Goal: Transaction & Acquisition: Purchase product/service

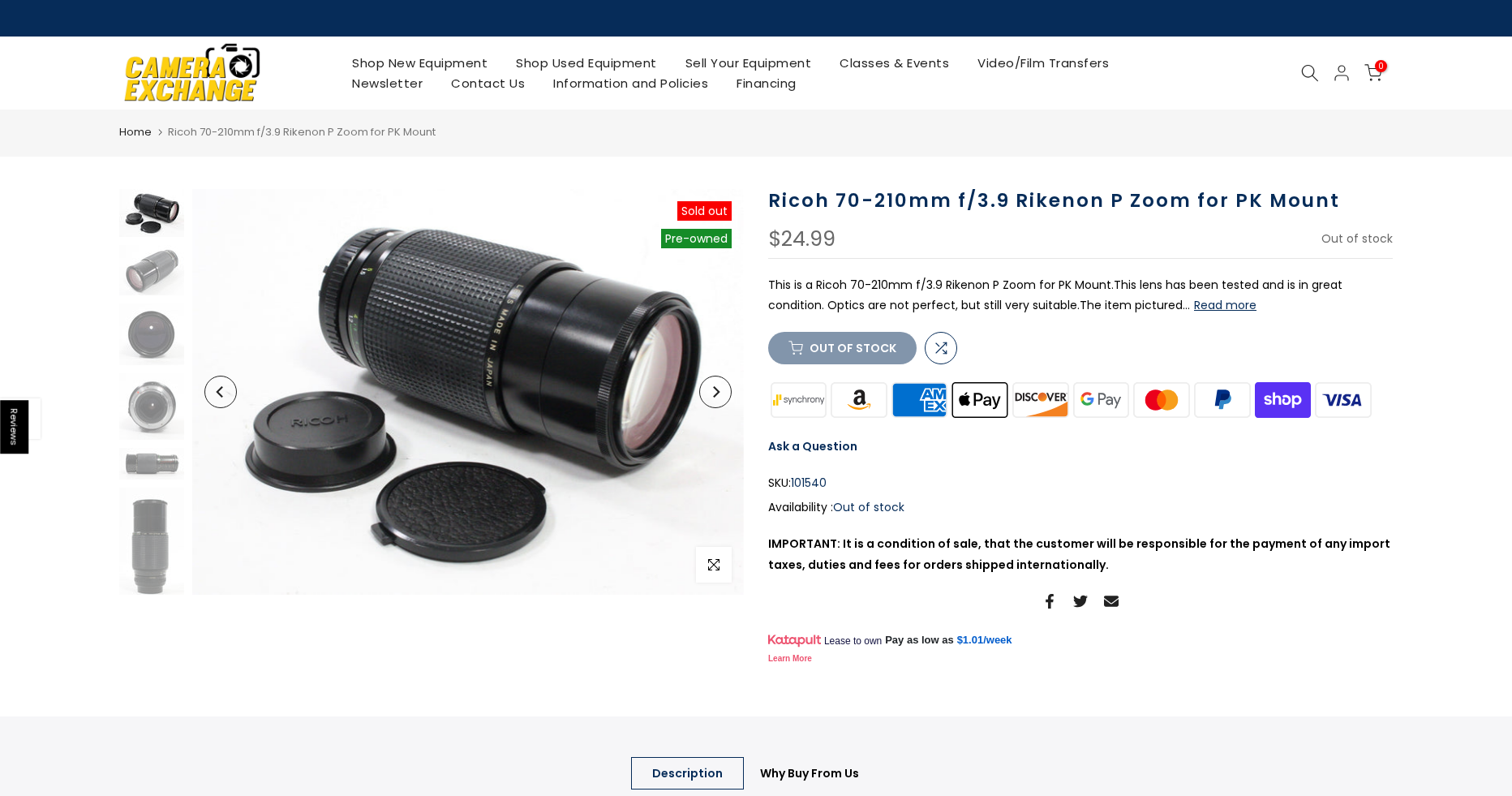
click at [1311, 78] on icon at bounding box center [1309, 73] width 18 height 18
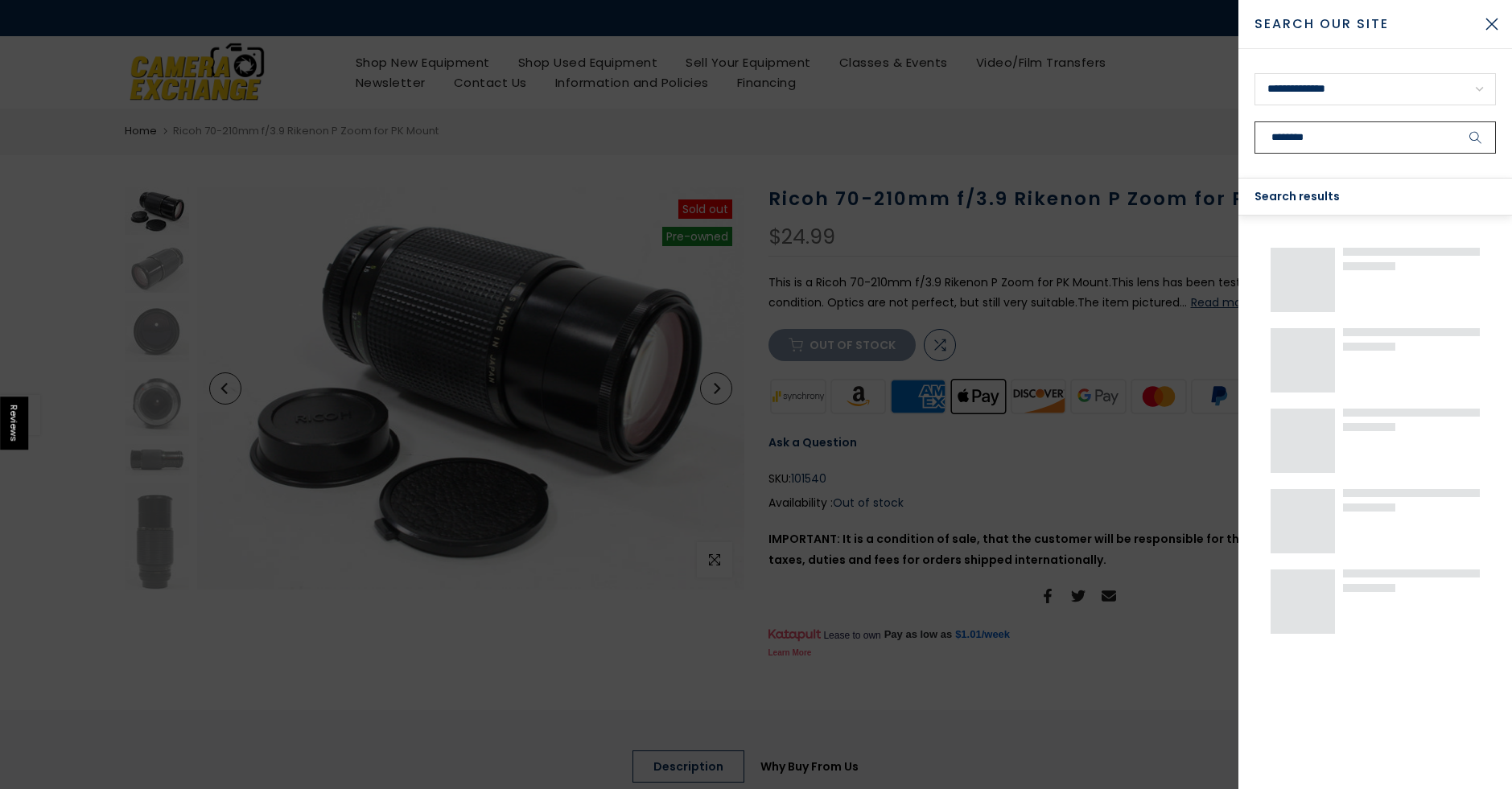
type input "********"
click at [1455, 121] on button "submit" at bounding box center [1475, 137] width 40 height 32
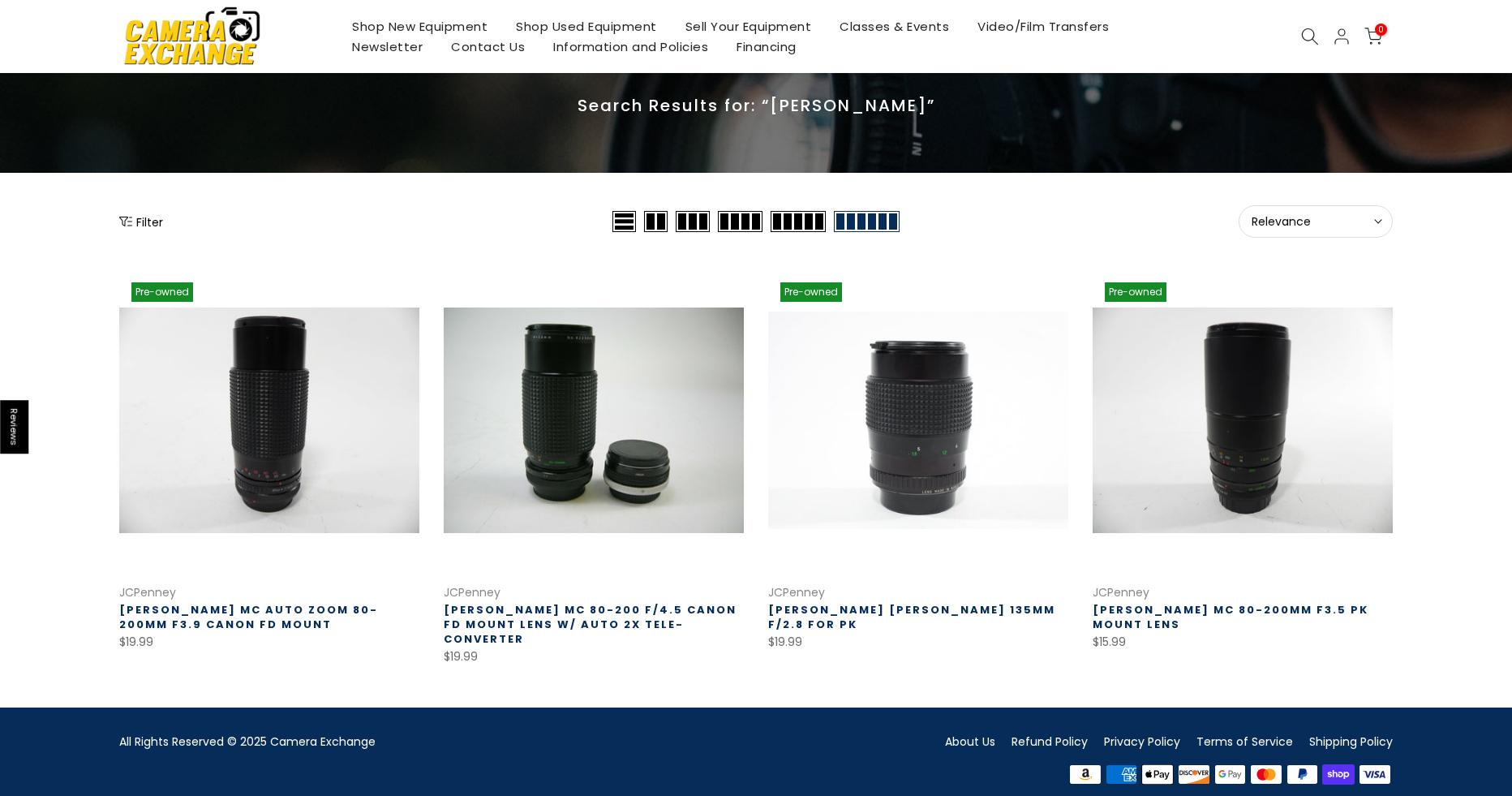
scroll to position [74, 0]
click at [905, 421] on link at bounding box center [918, 419] width 300 height 300
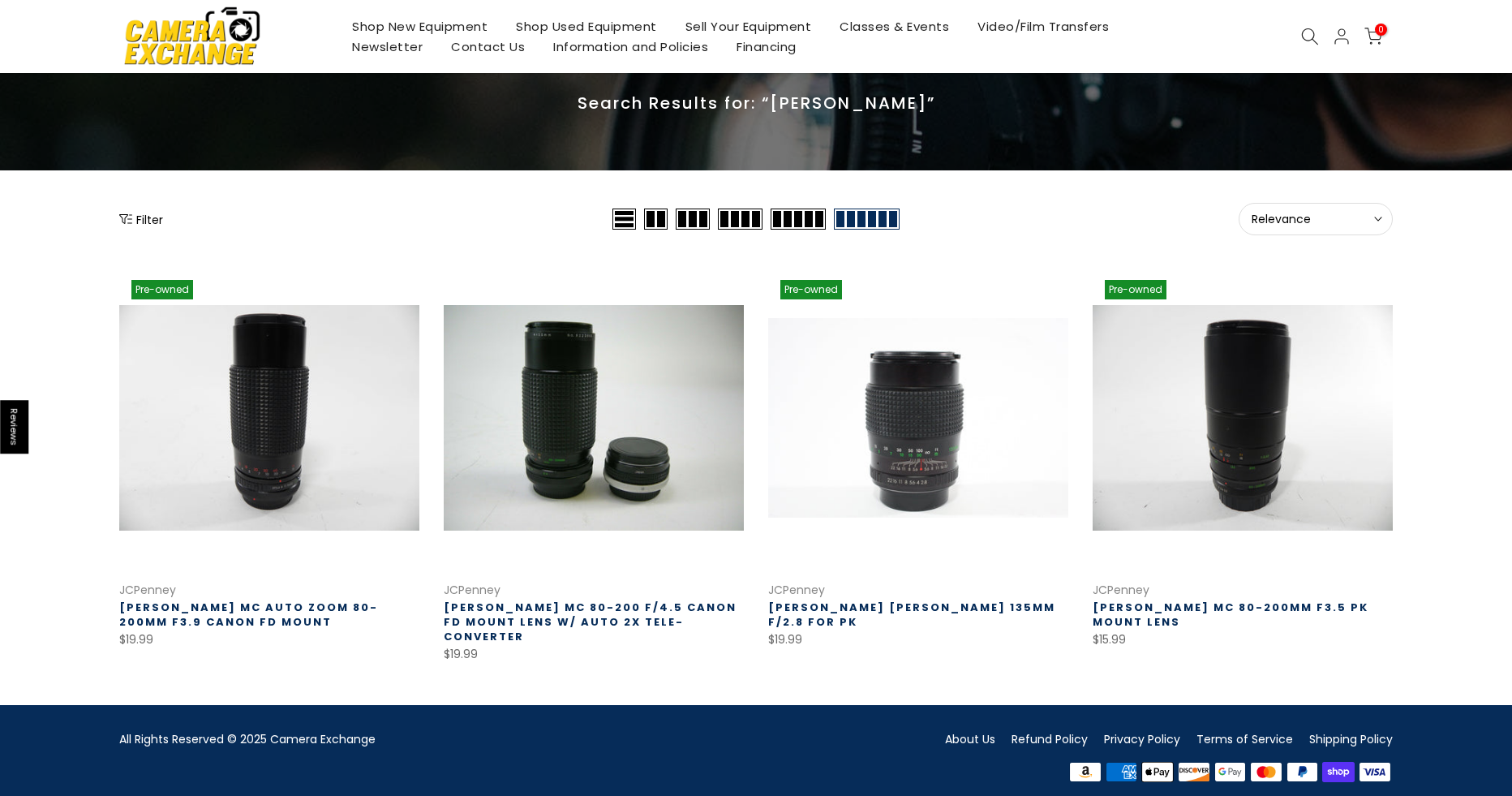
click at [525, 27] on link "Shop Used Equipment" at bounding box center [587, 27] width 169 height 21
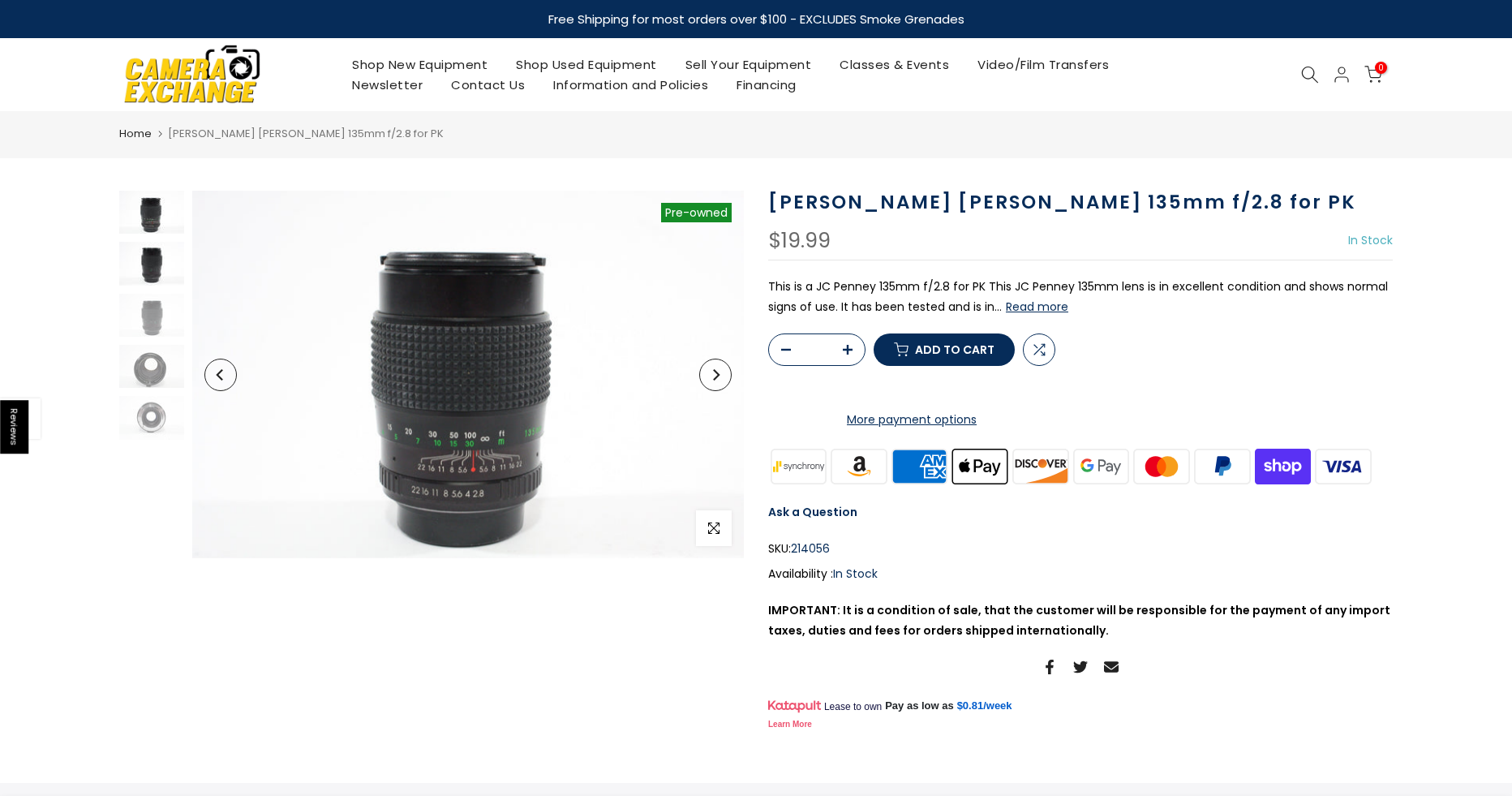
click at [144, 260] on img at bounding box center [152, 263] width 65 height 43
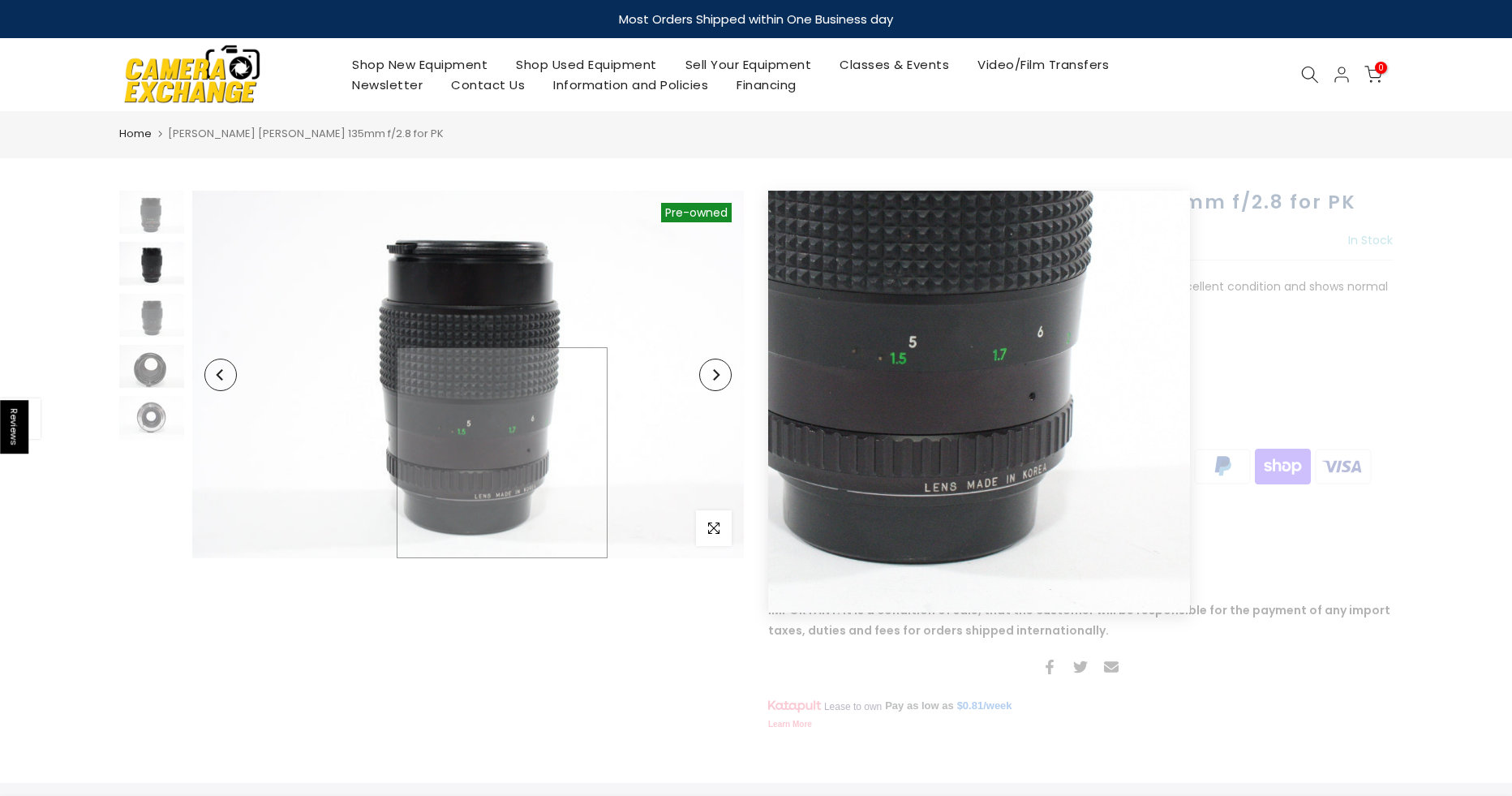
click at [504, 489] on img at bounding box center [468, 374] width 551 height 368
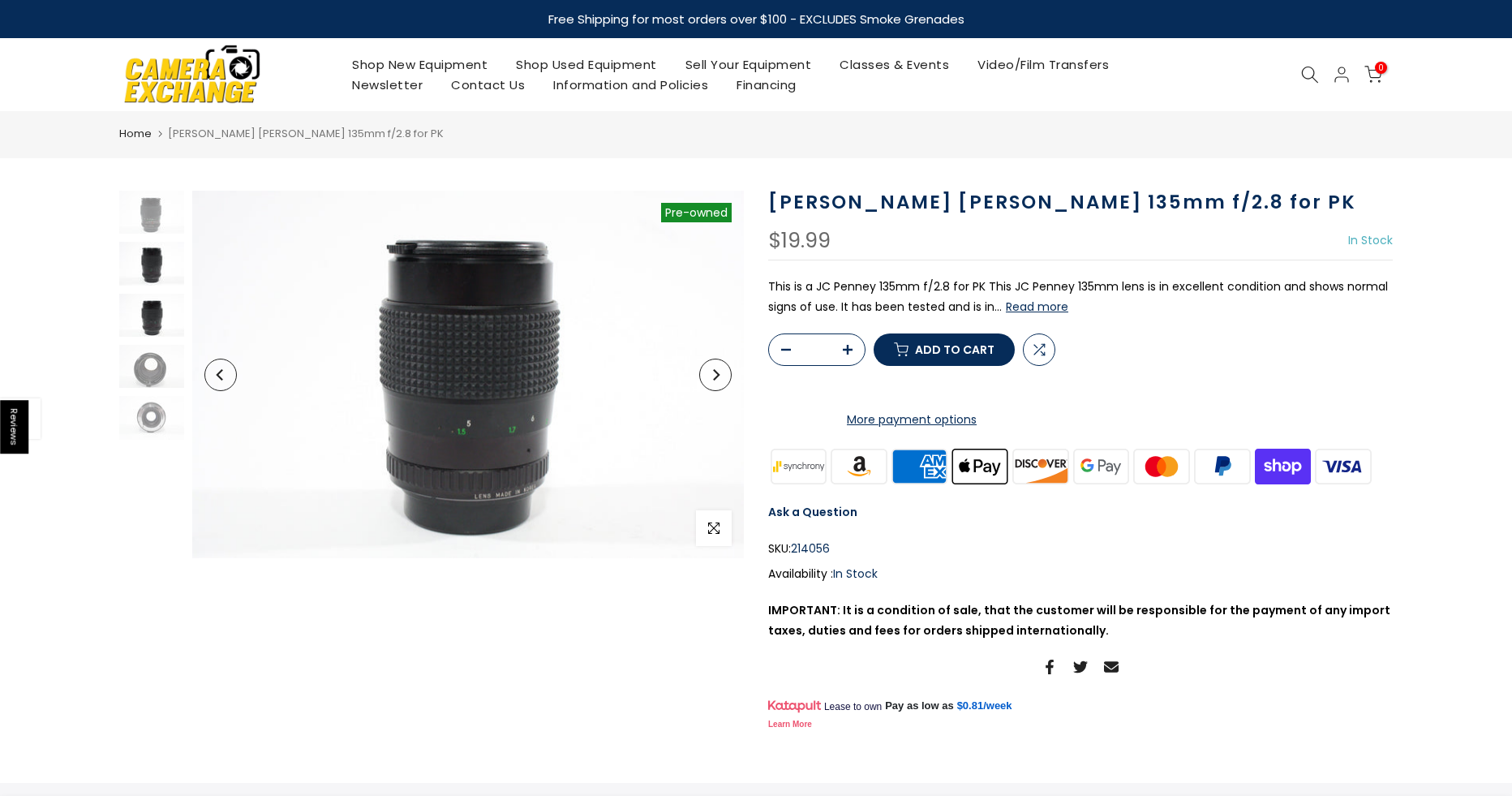
click at [156, 316] on img at bounding box center [152, 315] width 65 height 43
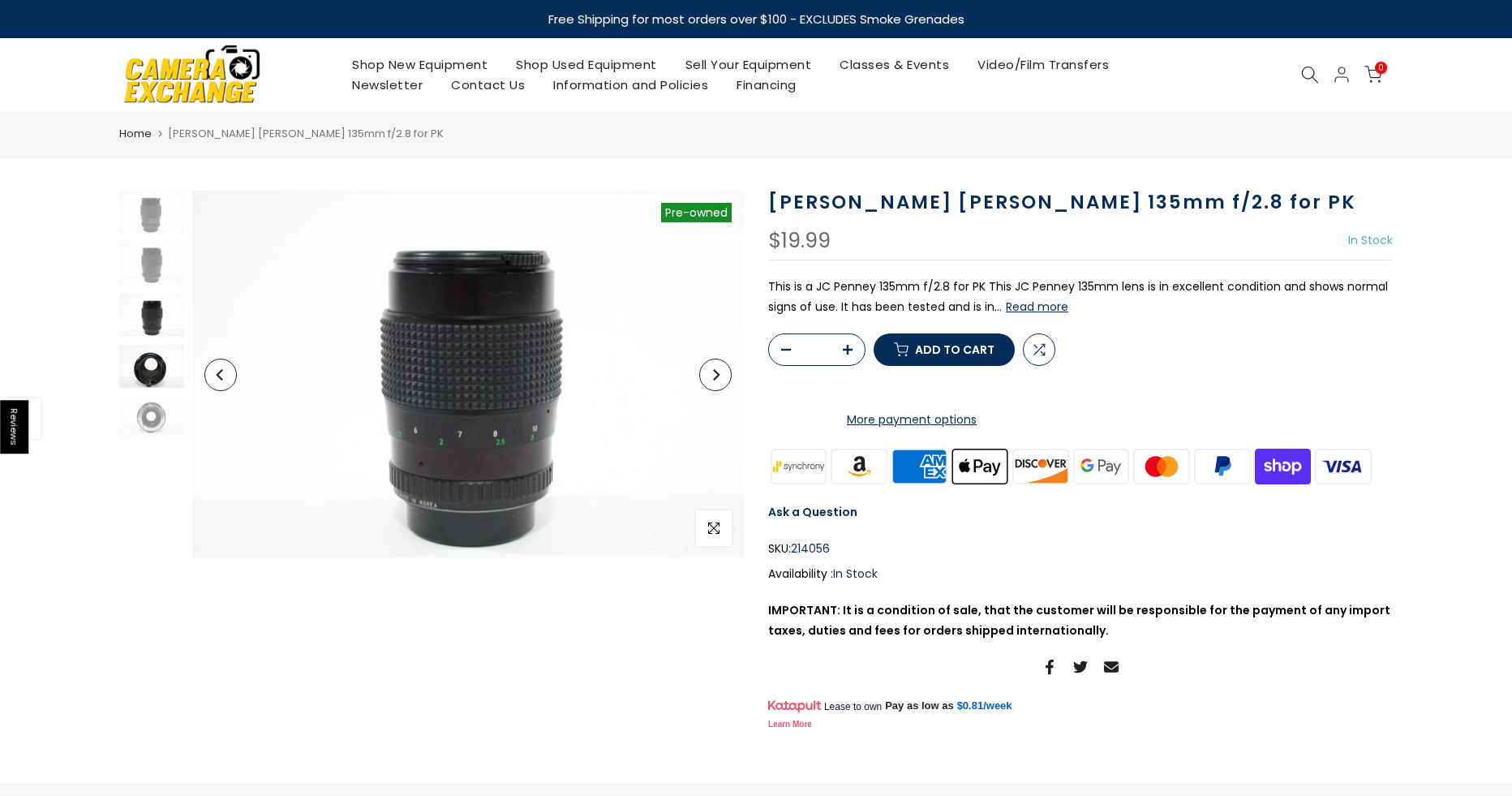
click at [148, 366] on img at bounding box center [152, 366] width 65 height 43
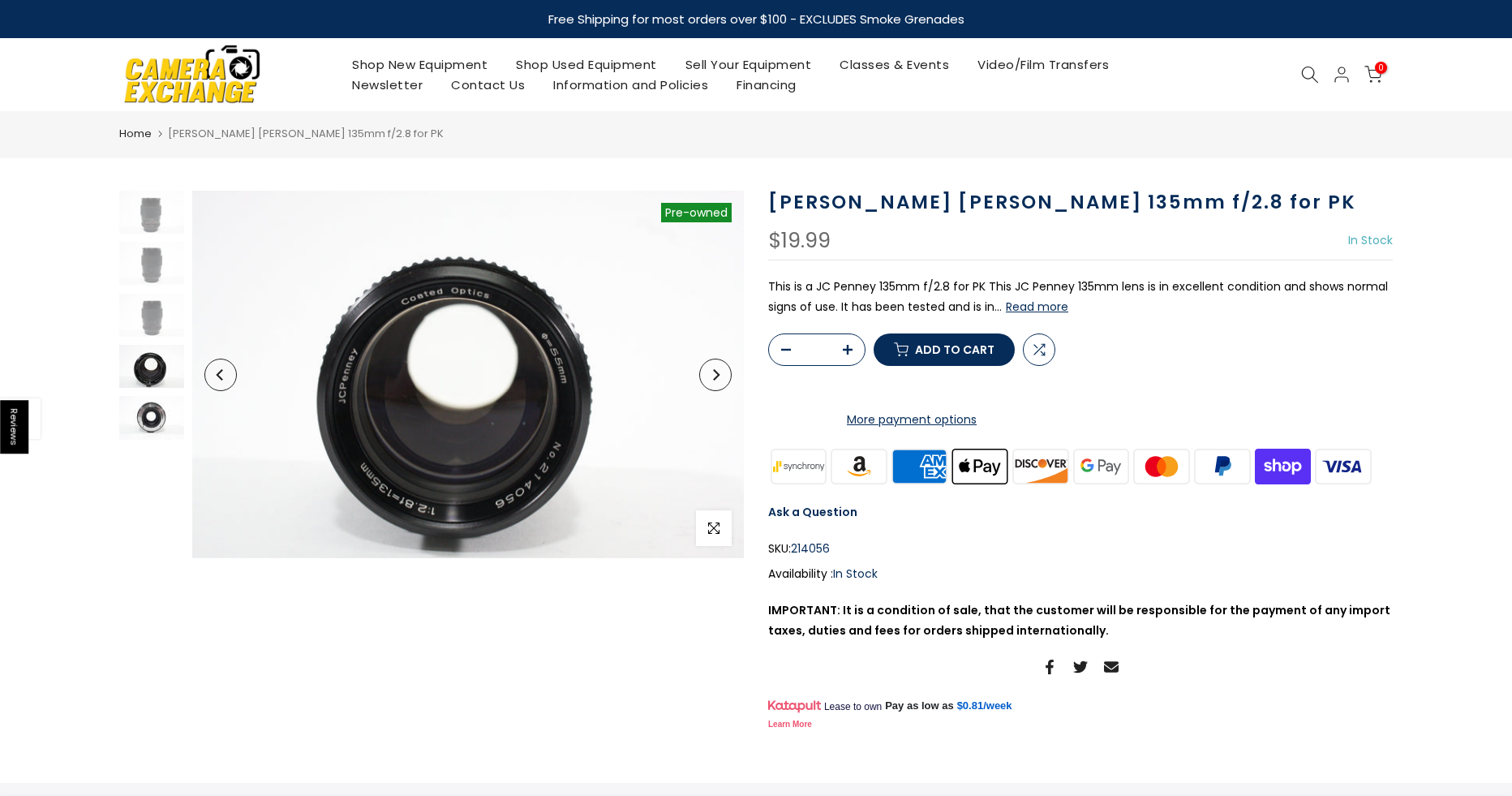
click at [150, 415] on img at bounding box center [152, 417] width 65 height 43
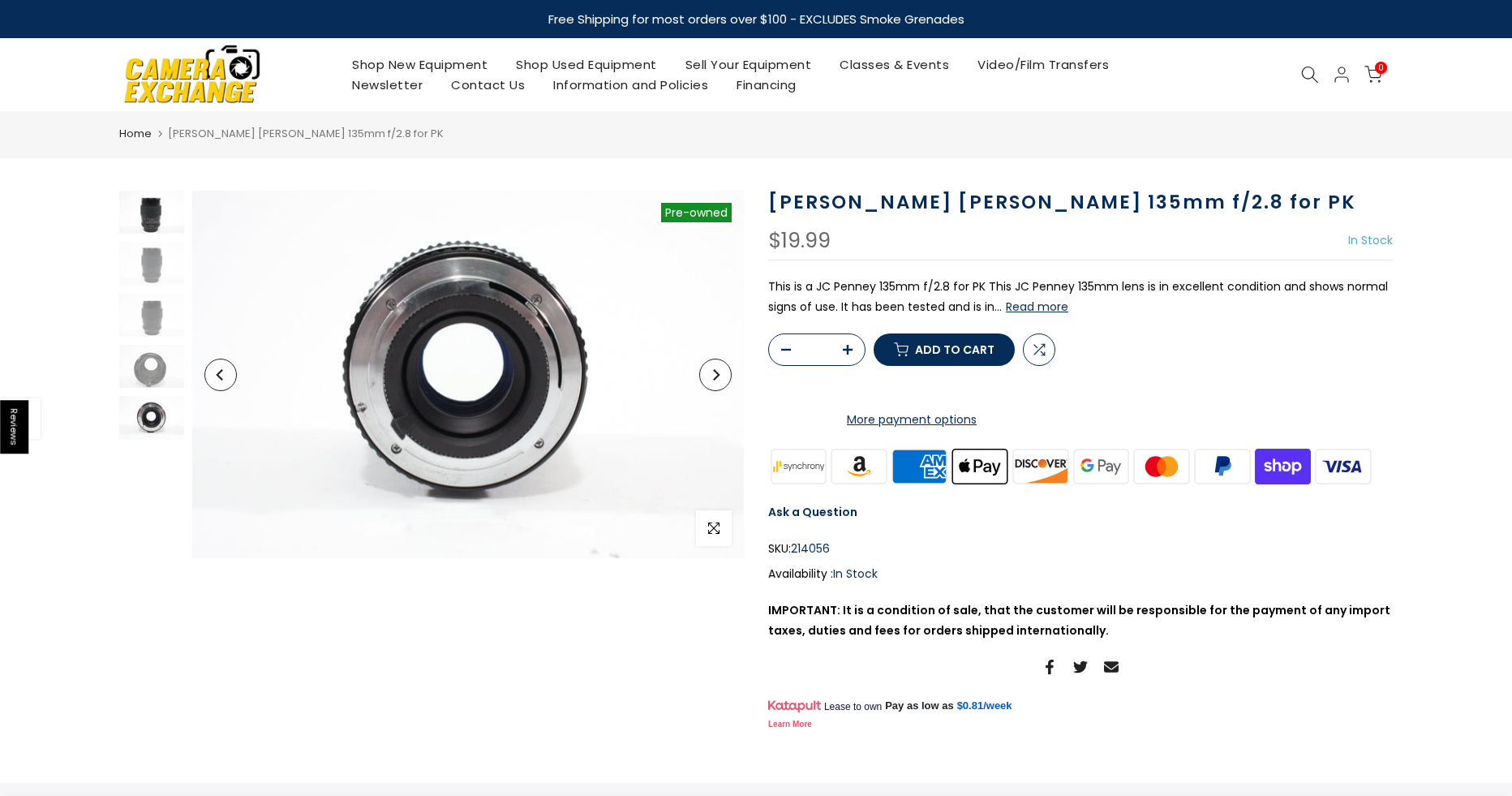
click at [150, 217] on img at bounding box center [152, 212] width 65 height 43
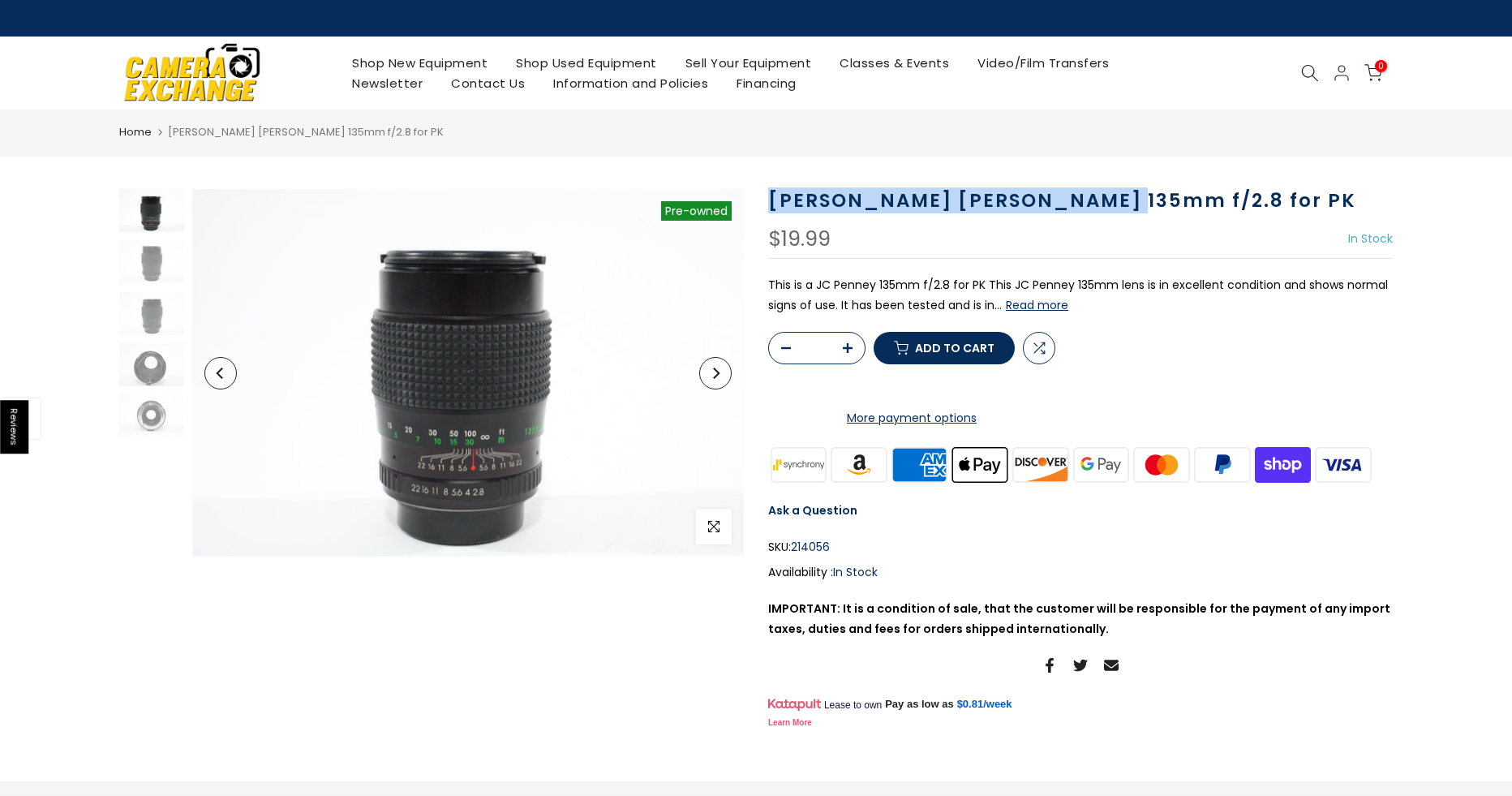
drag, startPoint x: 1128, startPoint y: 195, endPoint x: 764, endPoint y: 205, distance: 364.1
click at [764, 205] on div "JC Penney 135mm f/2.8 for PK $19.99 In Stock Pre order Out of stock This is a J…" at bounding box center [1080, 461] width 649 height 544
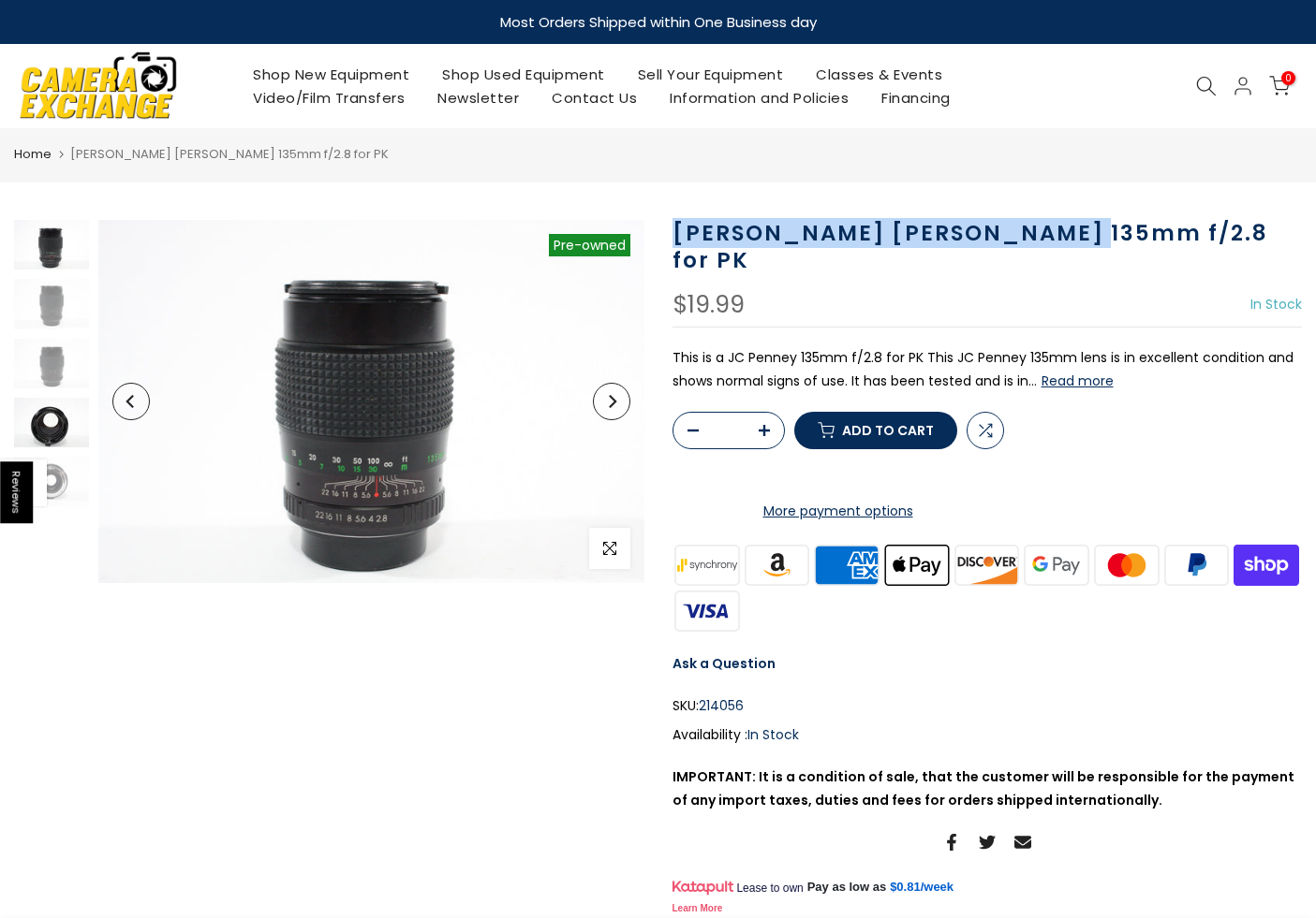
click at [47, 441] on img at bounding box center [51, 422] width 75 height 49
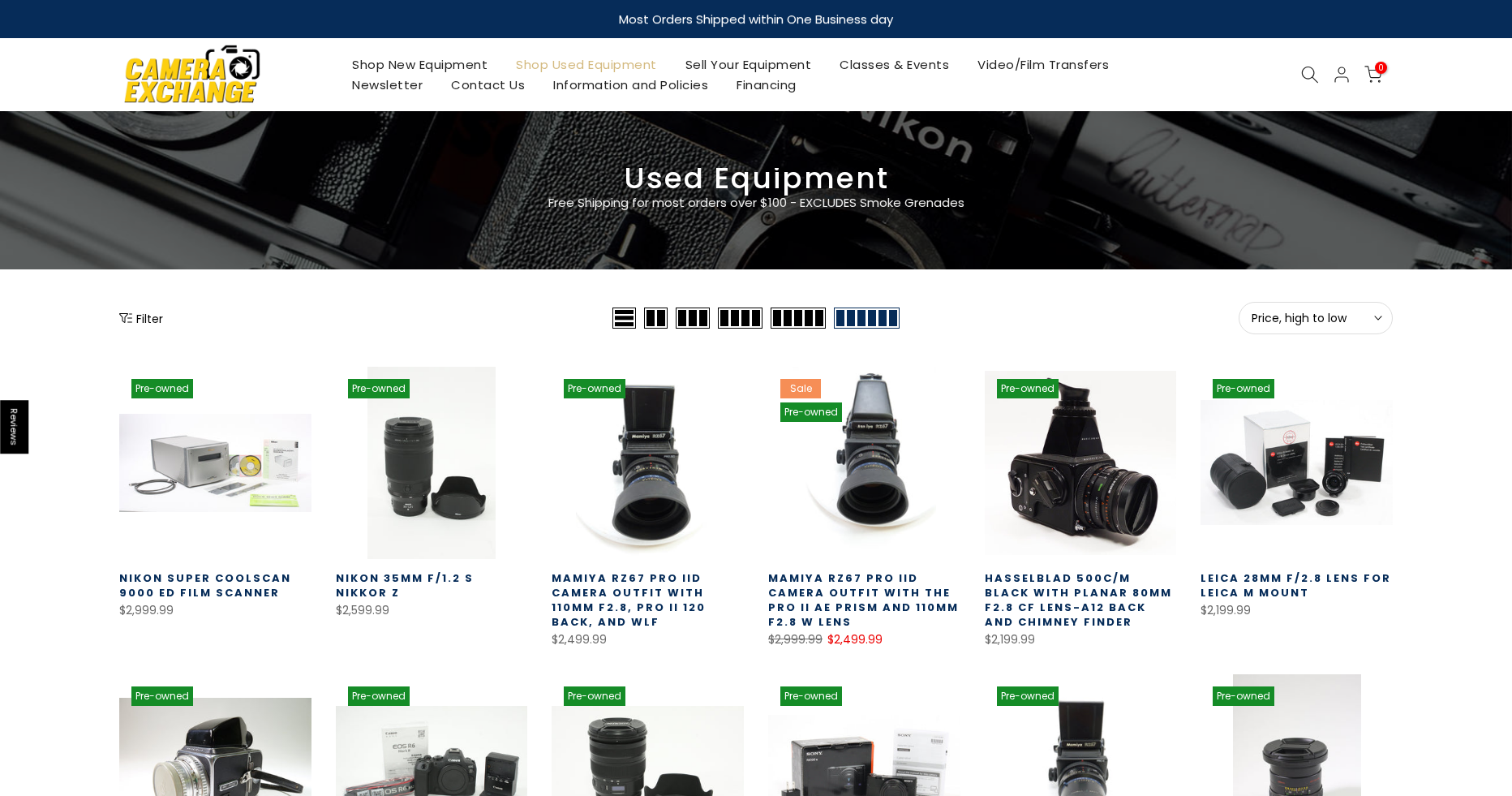
click at [1307, 70] on icon at bounding box center [1309, 74] width 18 height 18
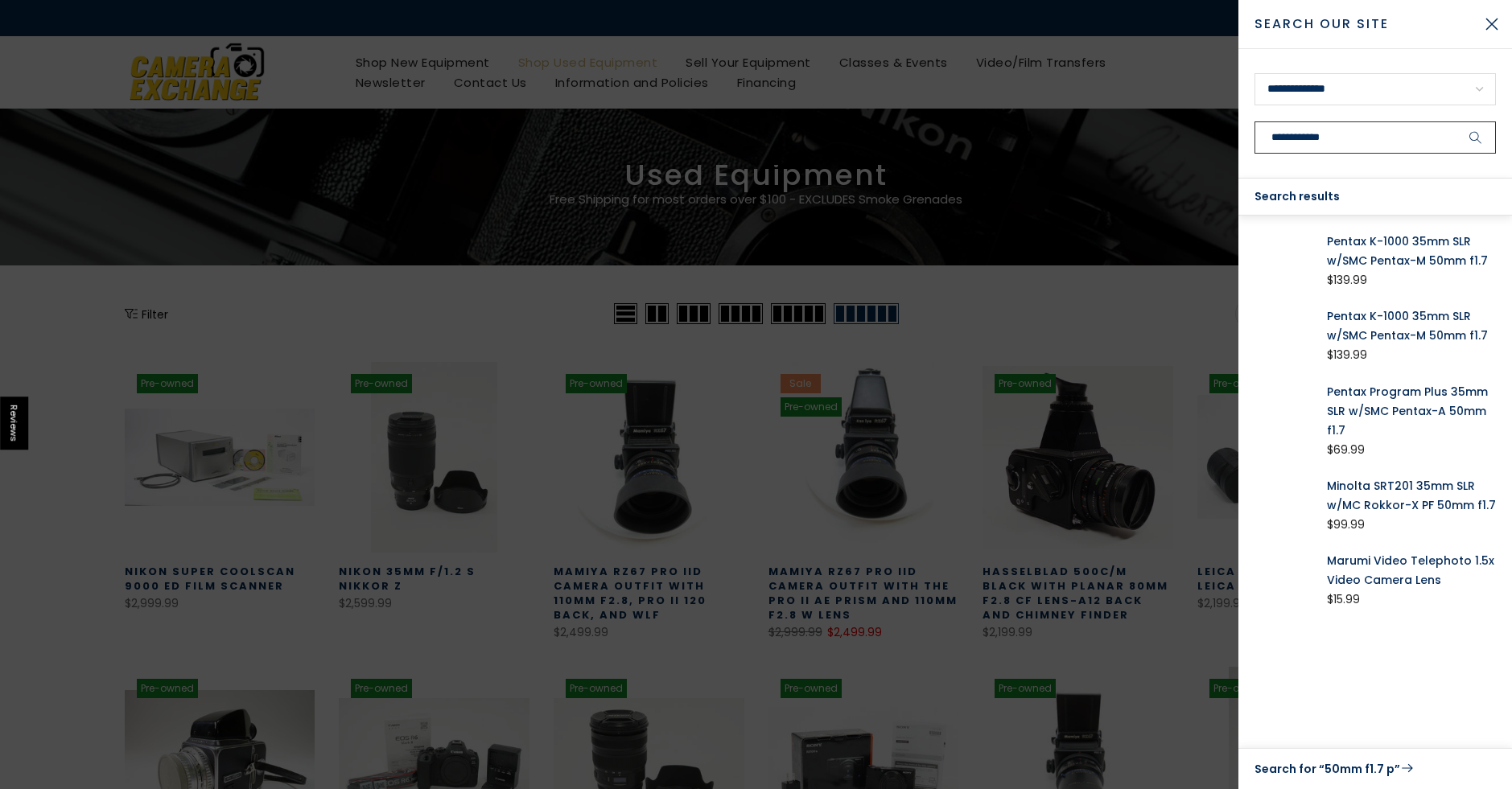
type input "**********"
click at [1455, 121] on button "submit" at bounding box center [1475, 137] width 40 height 32
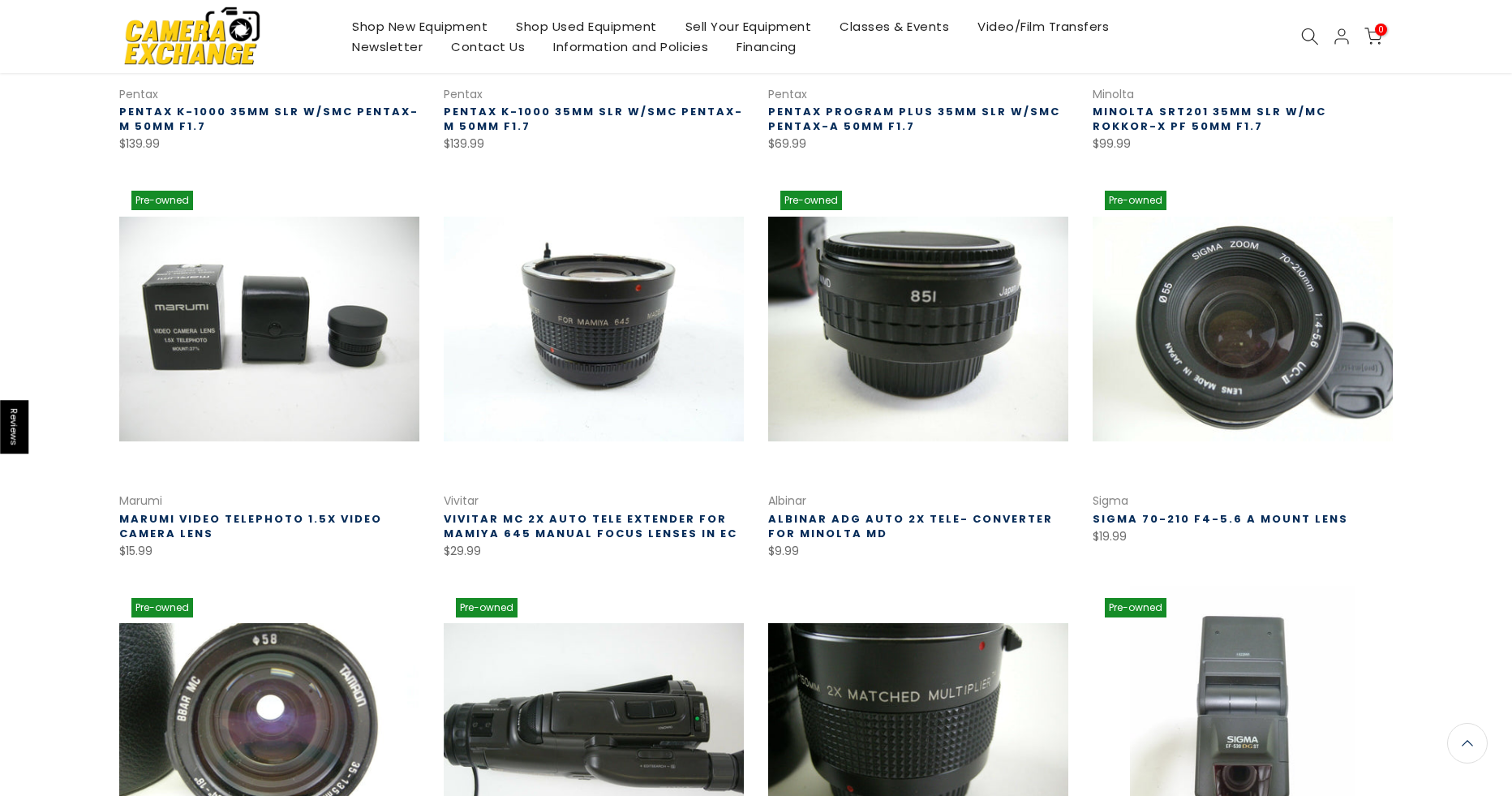
scroll to position [568, 0]
